Goal: Task Accomplishment & Management: Use online tool/utility

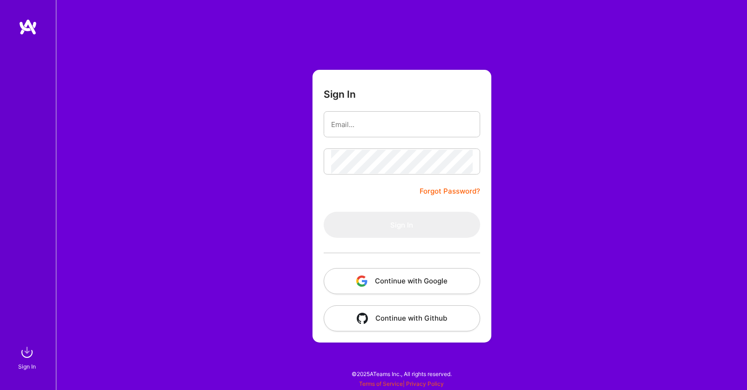
click at [393, 291] on button "Continue with Google" at bounding box center [402, 281] width 156 height 26
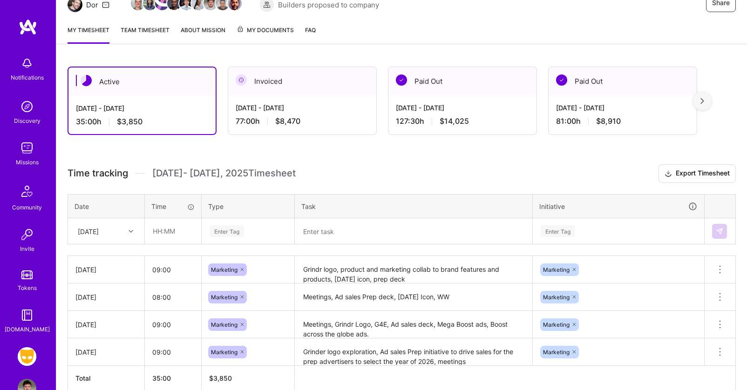
scroll to position [105, 0]
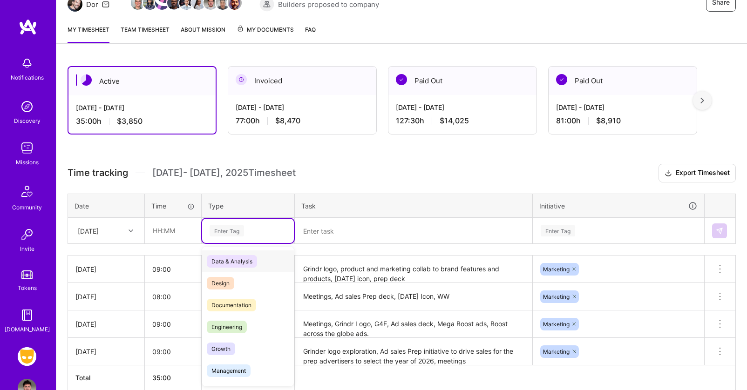
click at [223, 229] on div "Enter Tag" at bounding box center [227, 230] width 34 height 14
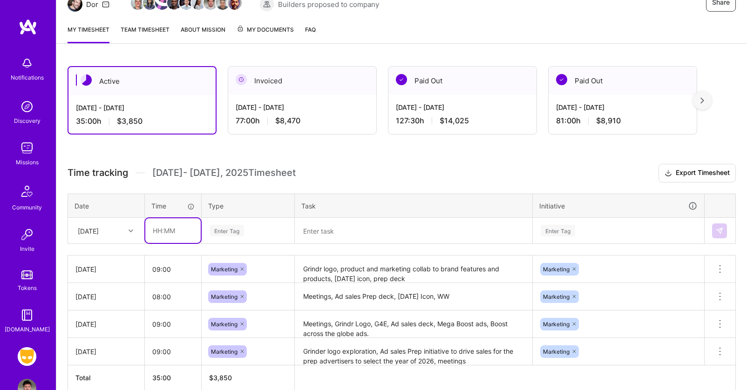
click at [183, 231] on input "text" at bounding box center [172, 230] width 55 height 25
type input "08:00"
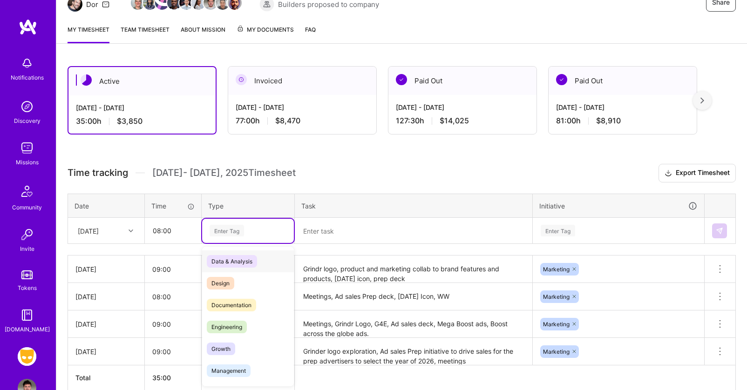
click at [234, 232] on div "Enter Tag" at bounding box center [227, 230] width 34 height 14
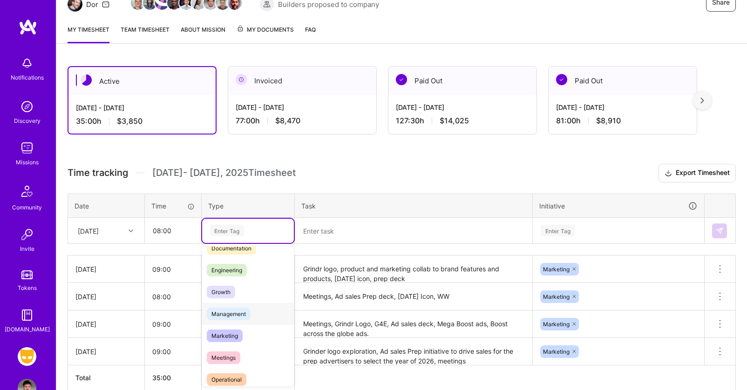
scroll to position [61, 0]
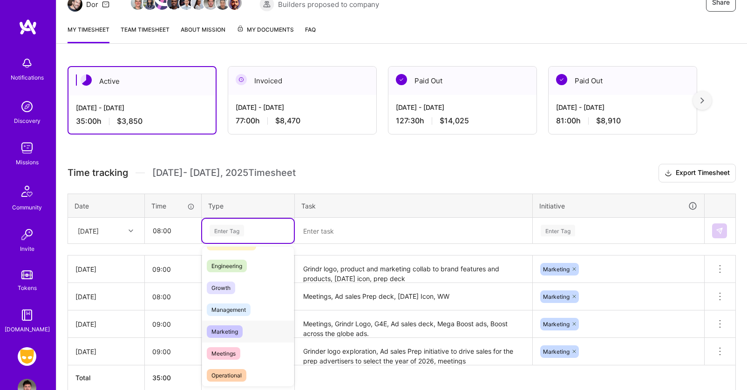
click at [233, 337] on span "Marketing" at bounding box center [225, 331] width 36 height 13
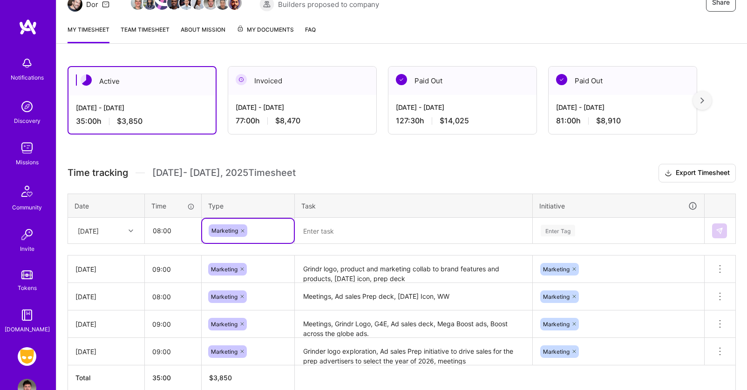
click at [342, 230] on textarea at bounding box center [414, 231] width 236 height 24
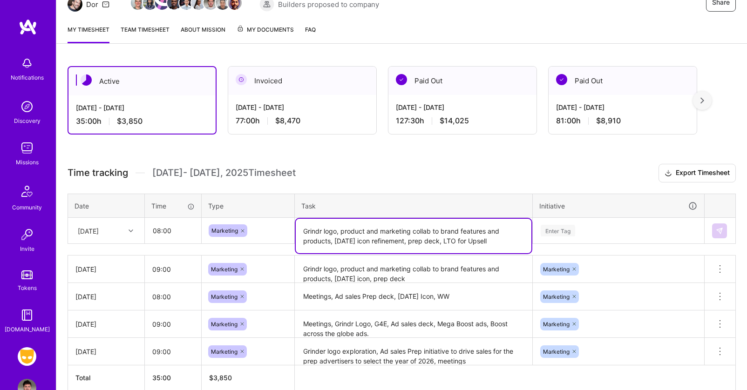
type textarea "Grindr logo, product and marketing collab to brand features and products, [DATE…"
click at [562, 232] on div "Enter Tag" at bounding box center [618, 231] width 170 height 24
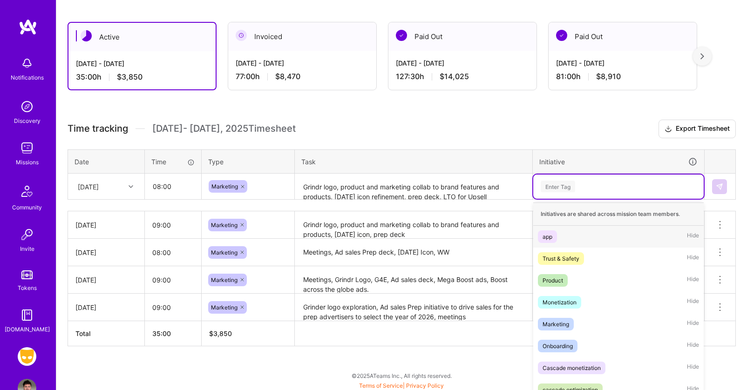
scroll to position [152, 0]
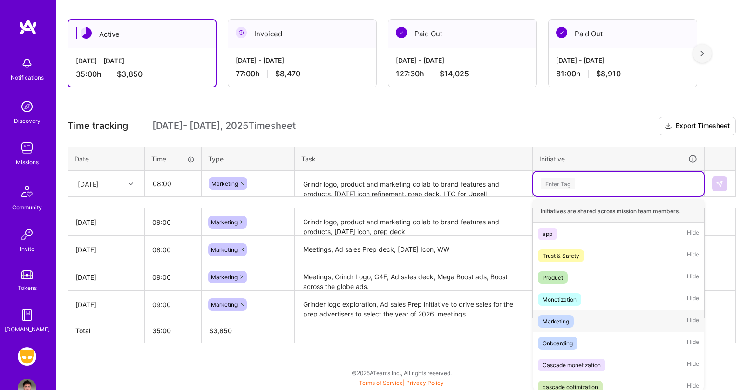
click at [565, 314] on div "Marketing Hide" at bounding box center [618, 322] width 170 height 22
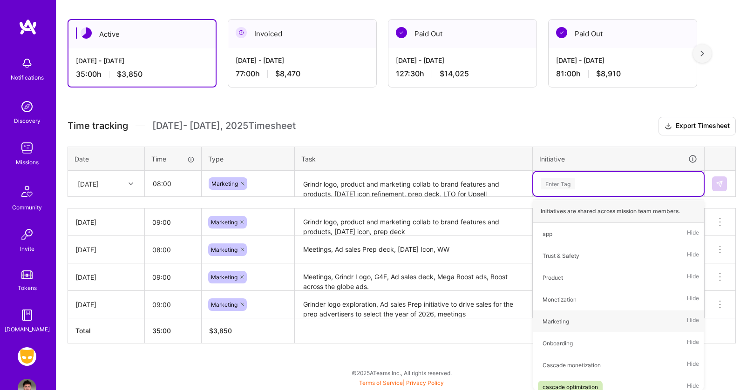
scroll to position [151, 0]
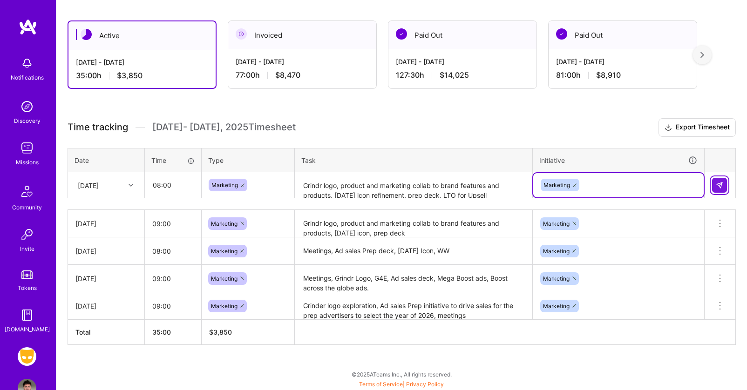
click at [717, 183] on img at bounding box center [719, 185] width 7 height 7
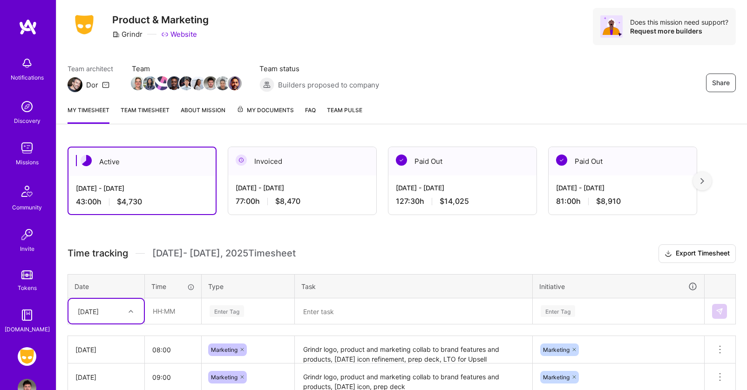
scroll to position [0, 0]
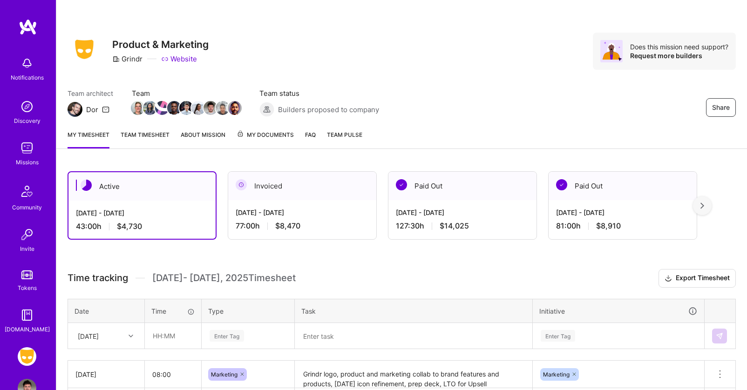
click at [167, 134] on link "Team timesheet" at bounding box center [145, 139] width 49 height 19
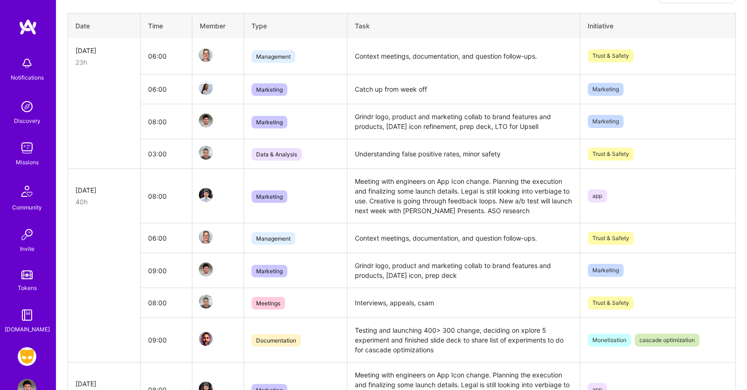
scroll to position [250, 0]
